Goal: Check status

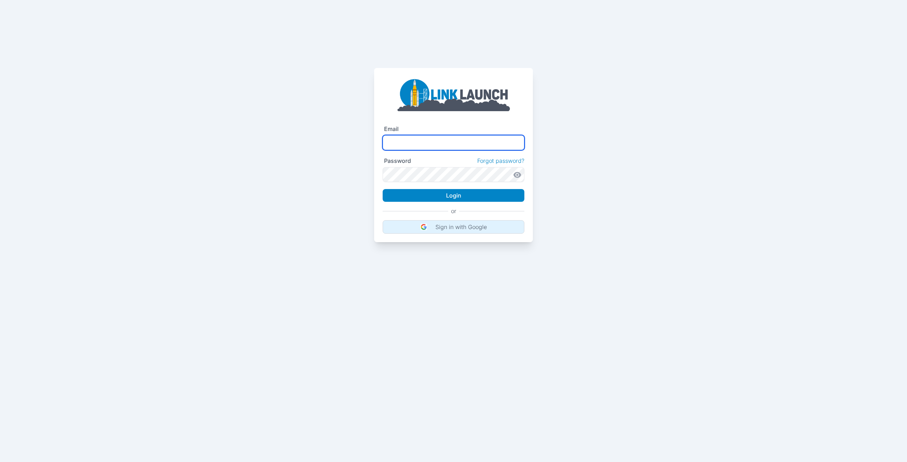
type input "**********"
click at [445, 226] on p "Sign in with Google" at bounding box center [460, 227] width 51 height 7
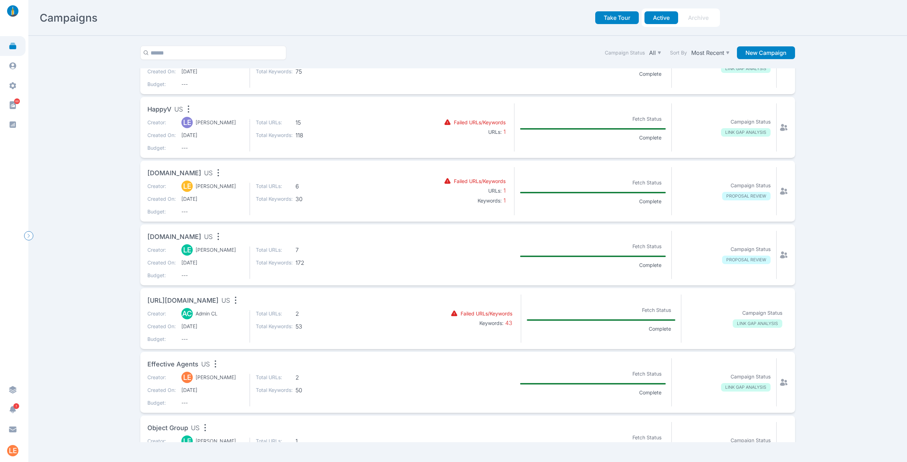
scroll to position [177, 0]
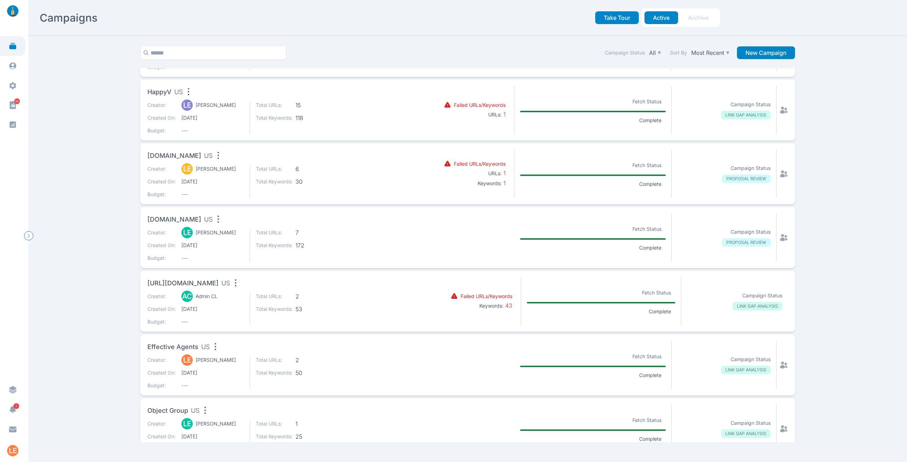
click at [351, 231] on div "Creator: LE [PERSON_NAME] Created On: [DATE] Budget: --- Total URLs: 7 Total Ke…" at bounding box center [278, 245] width 262 height 33
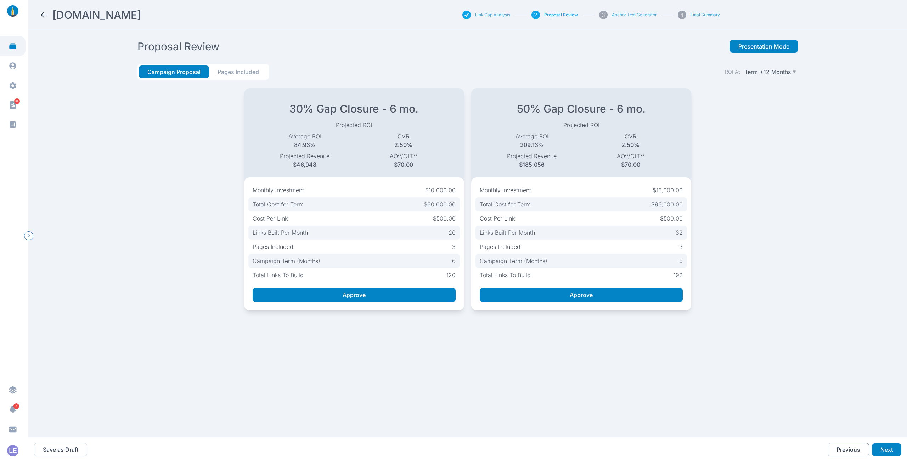
click at [845, 450] on button "Previous" at bounding box center [848, 449] width 41 height 13
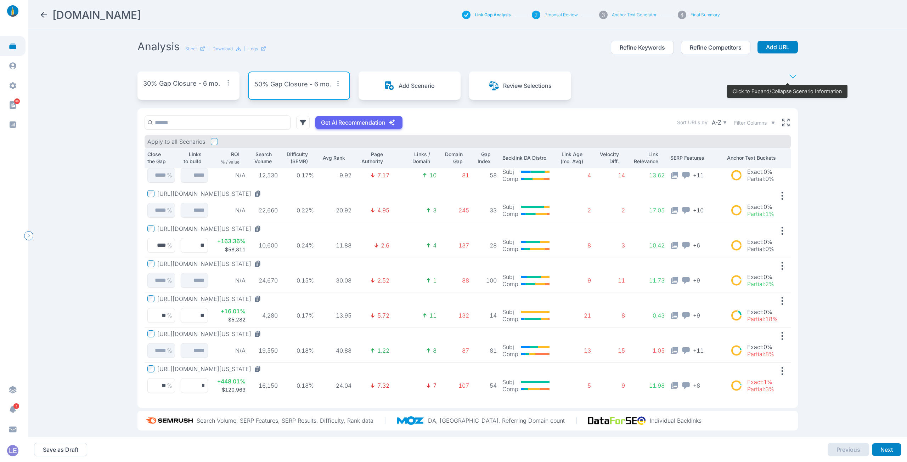
scroll to position [16, 0]
click at [264, 227] on div at bounding box center [259, 228] width 10 height 7
click at [260, 299] on icon at bounding box center [257, 298] width 7 height 7
click at [255, 369] on icon at bounding box center [257, 369] width 4 height 5
